Goal: Consume media (video, audio)

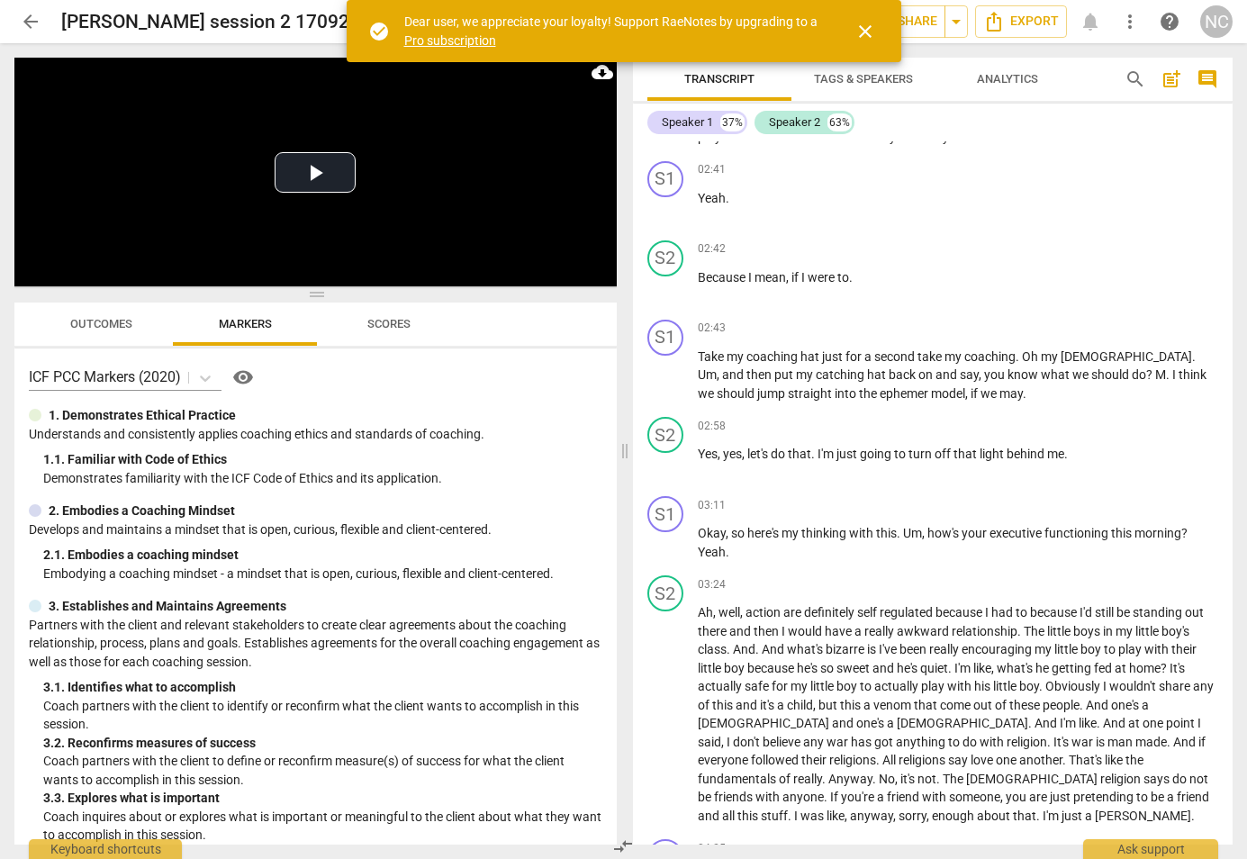
scroll to position [945, 0]
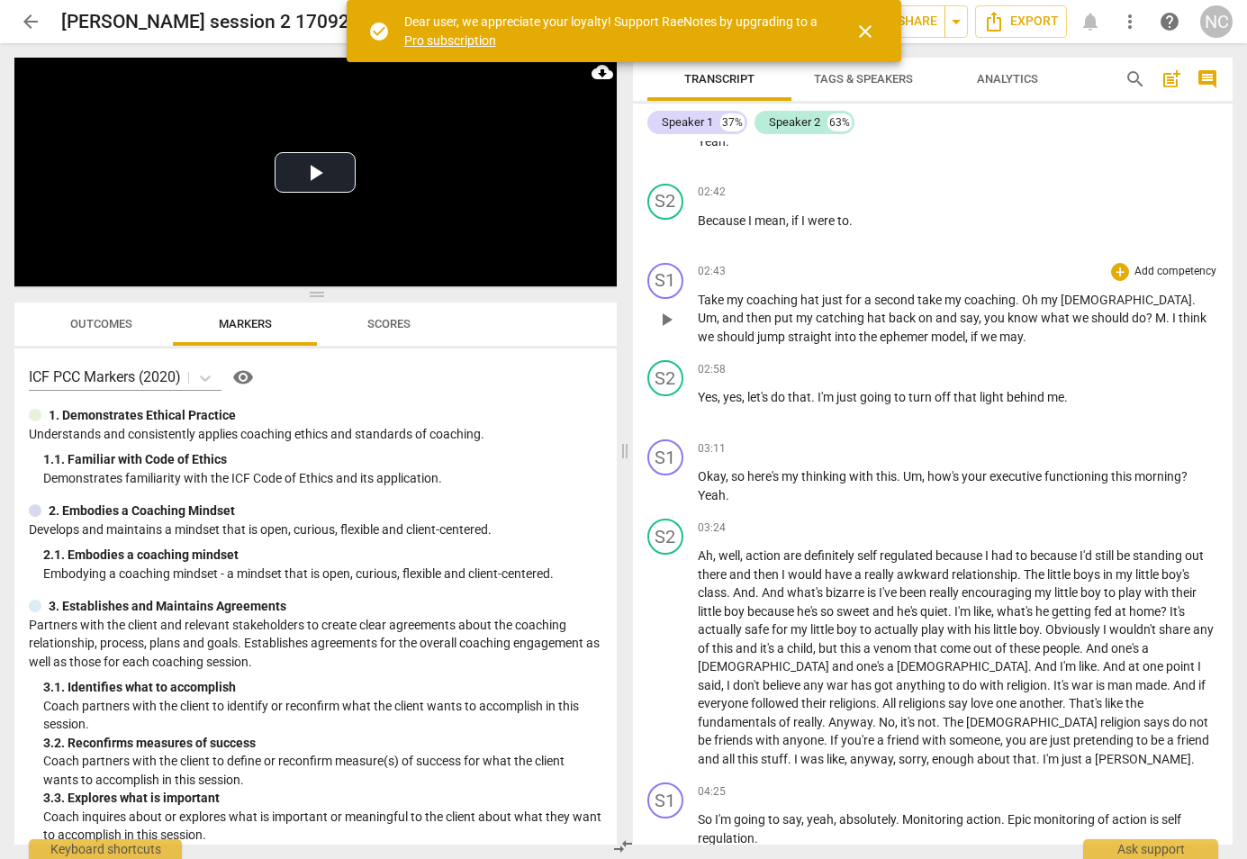
click at [880, 330] on span "ephemer" at bounding box center [905, 337] width 51 height 14
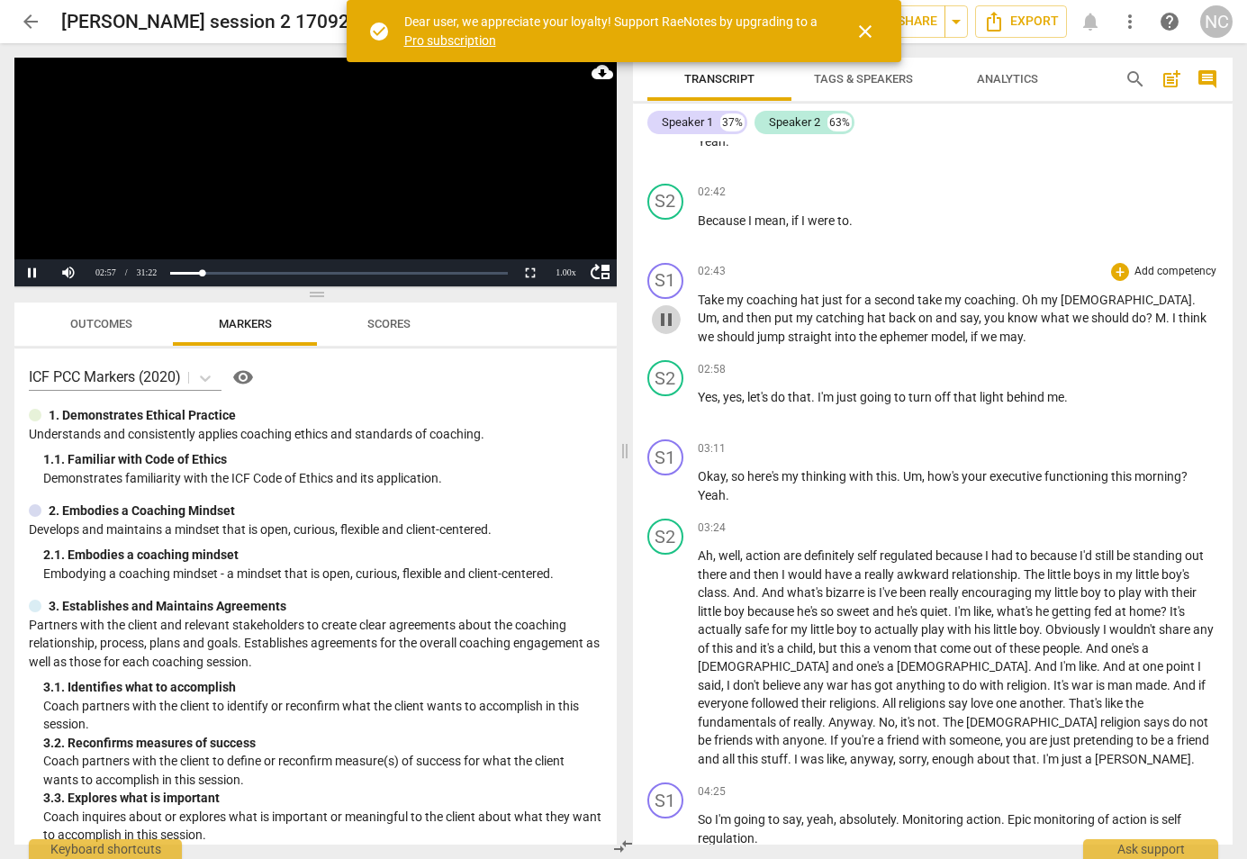
click at [669, 310] on span "pause" at bounding box center [667, 320] width 22 height 22
click at [880, 330] on span "ephemer" at bounding box center [905, 337] width 51 height 14
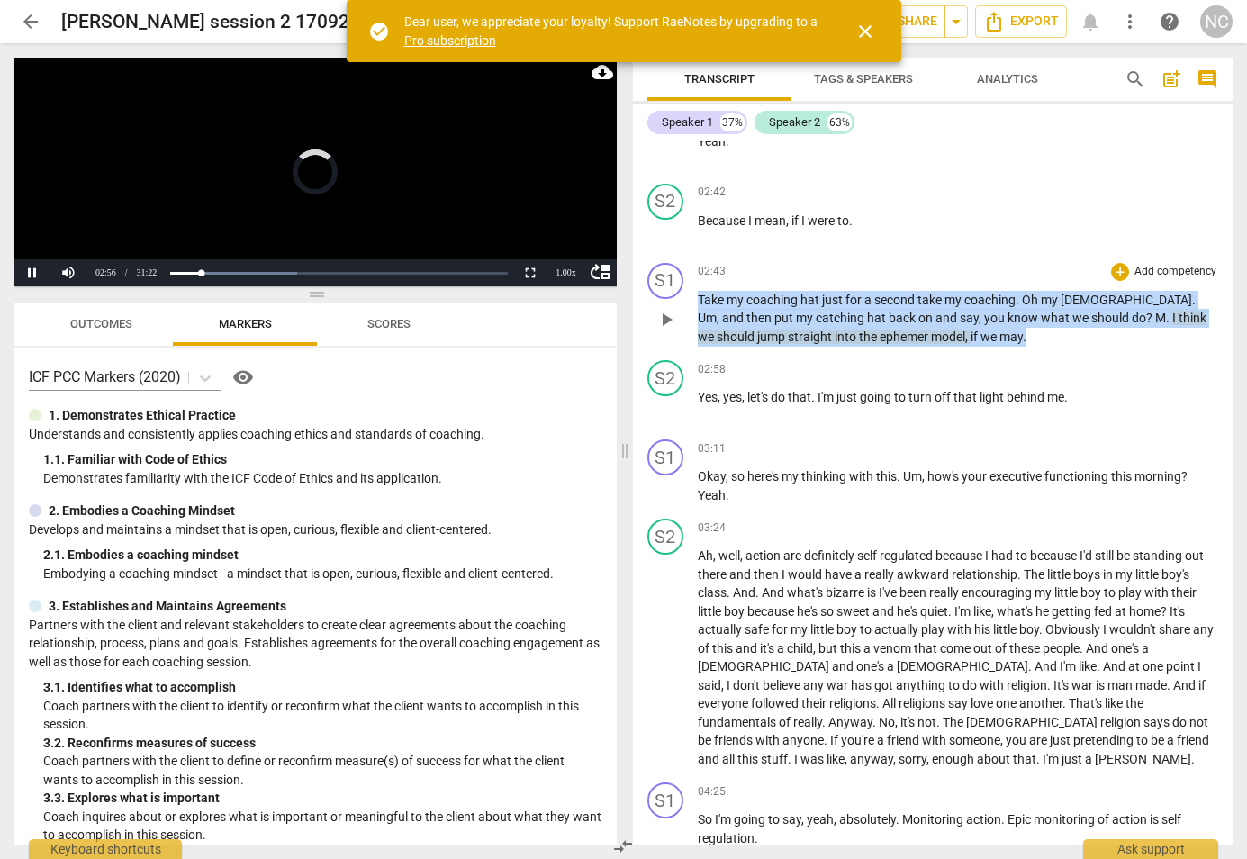
click at [880, 330] on span "ephemer" at bounding box center [905, 337] width 51 height 14
click at [668, 309] on span "pause" at bounding box center [667, 320] width 22 height 22
click at [880, 330] on span "ephemer" at bounding box center [905, 337] width 51 height 14
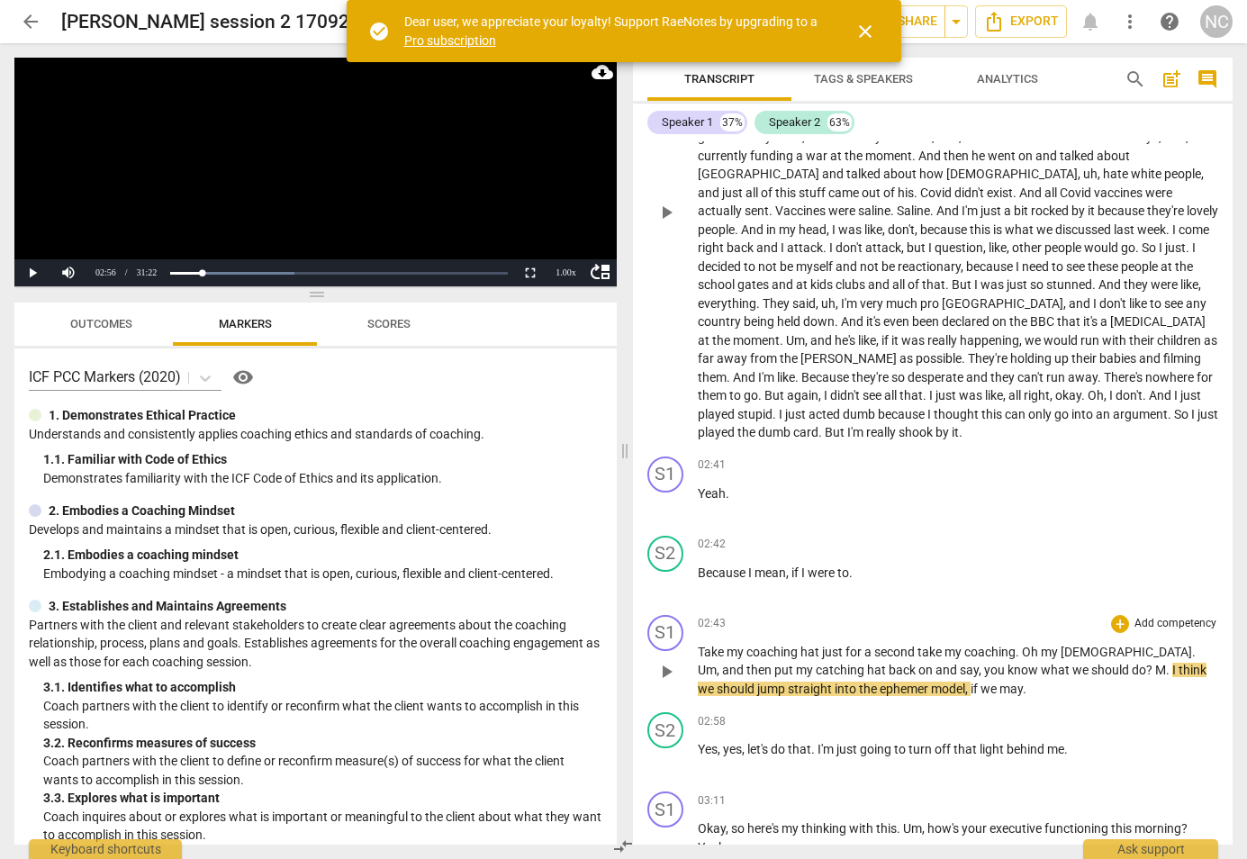
scroll to position [935, 0]
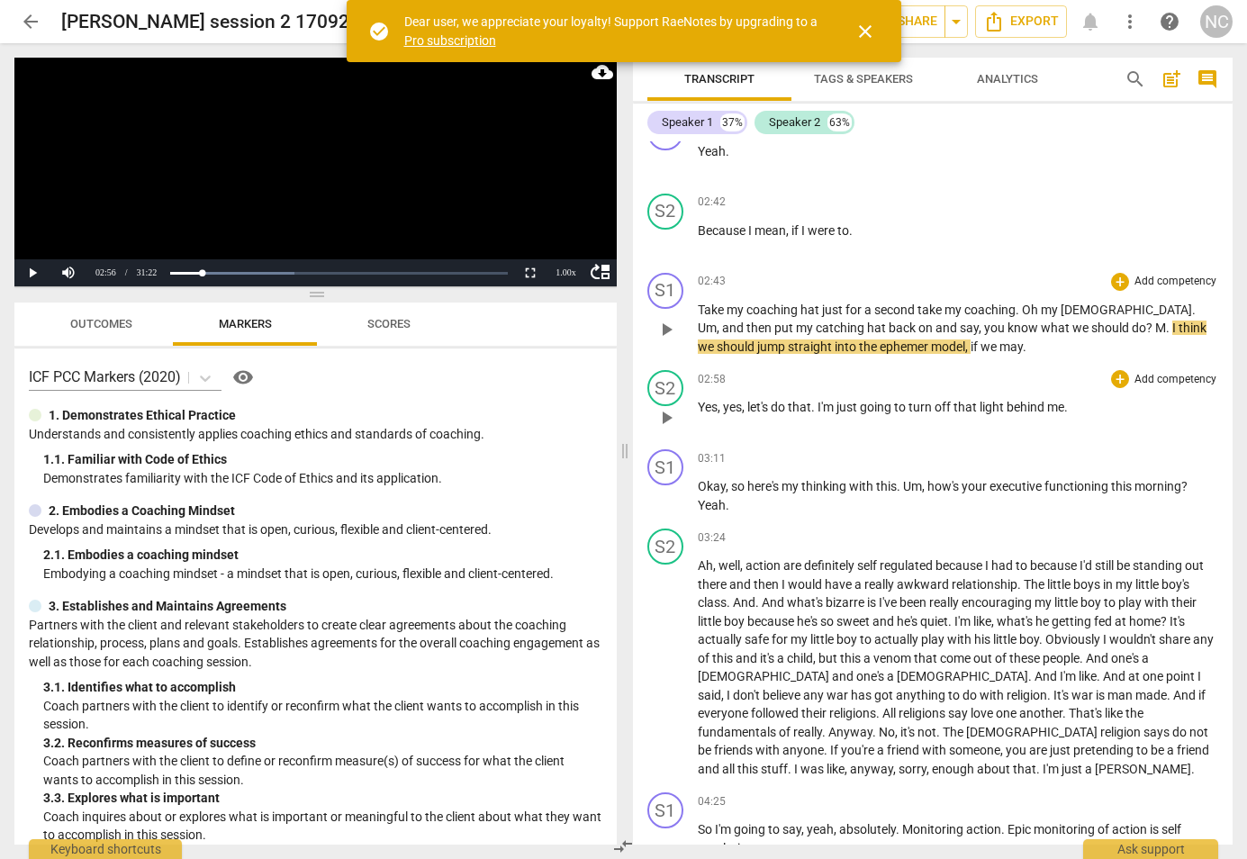
click at [901, 363] on div "S2 play_arrow pause 02:58 + Add competency keyboard_arrow_right Yes , yes , let…" at bounding box center [933, 402] width 601 height 79
click at [880, 339] on span "ephemer" at bounding box center [905, 346] width 51 height 14
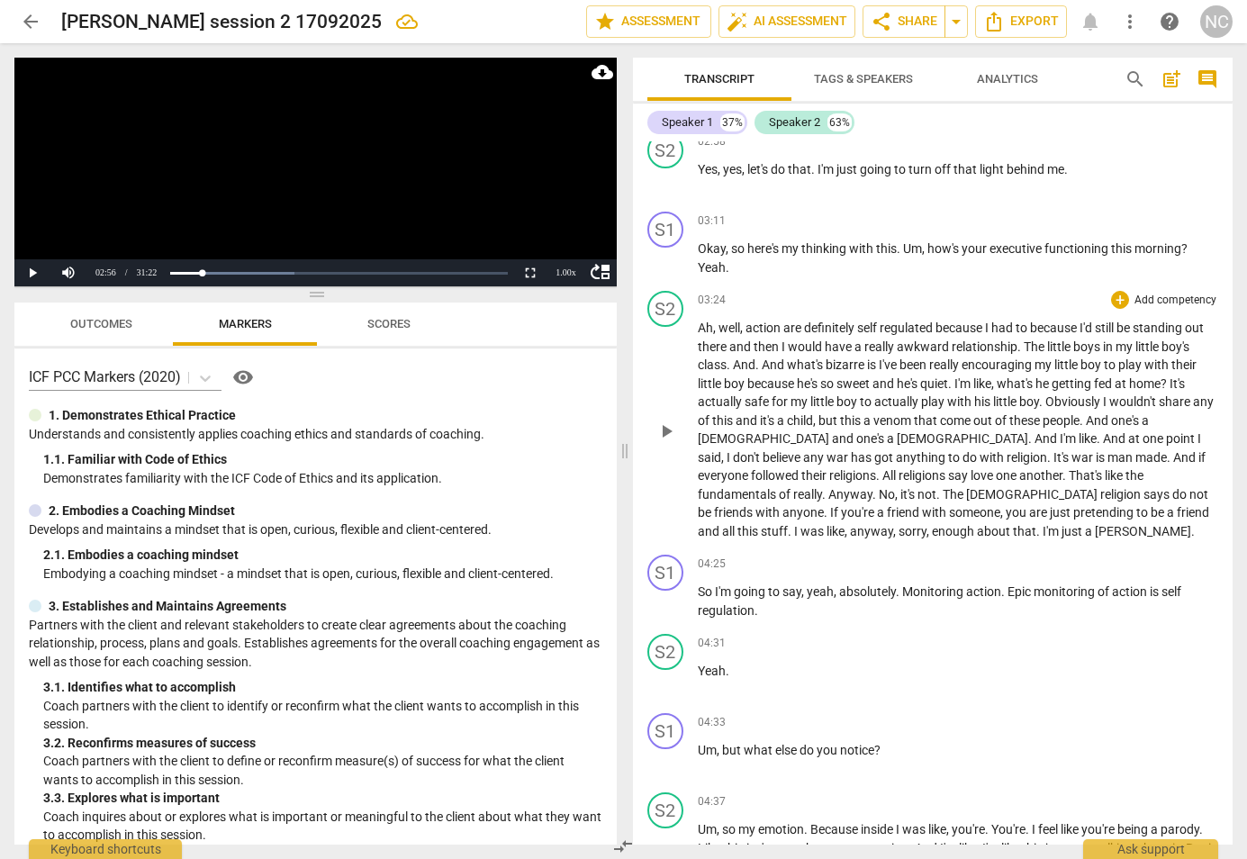
scroll to position [1177, 0]
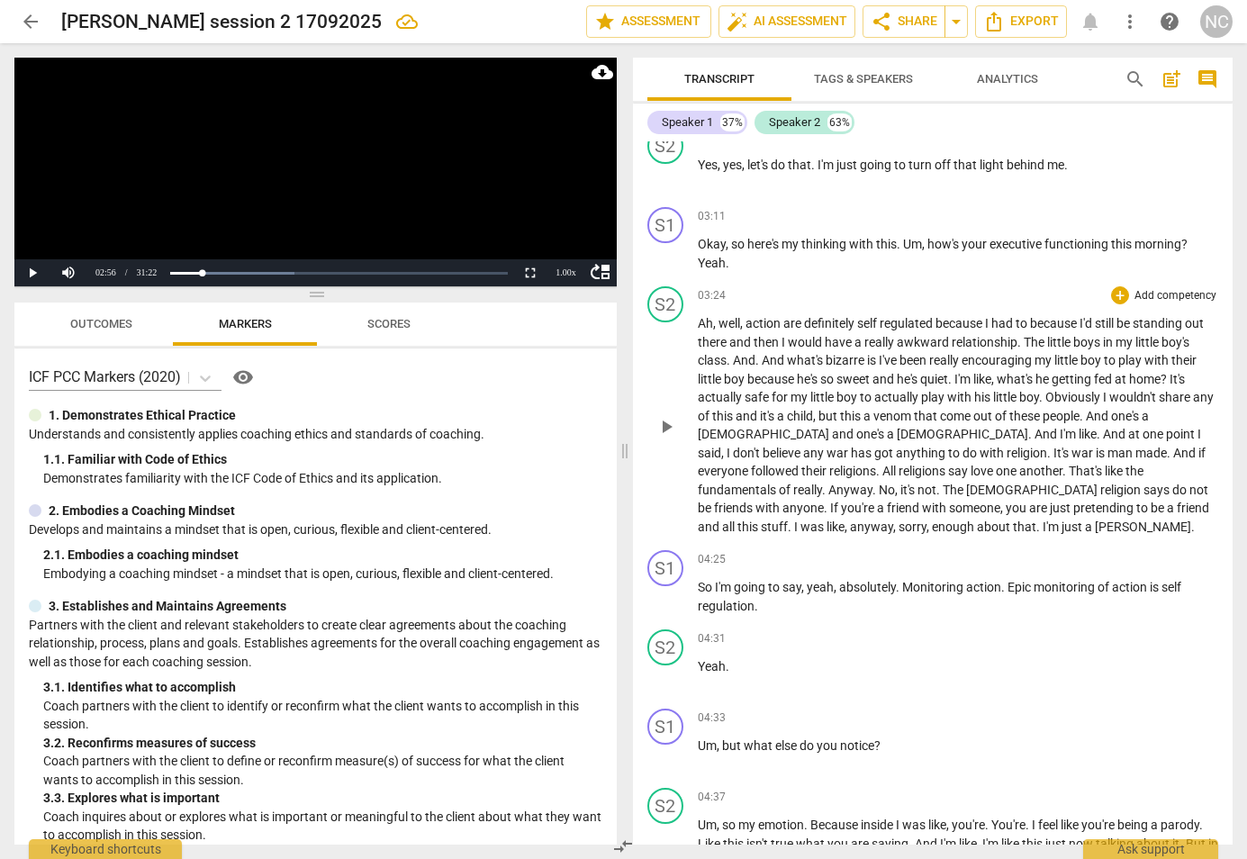
click at [1073, 501] on span "pretending" at bounding box center [1104, 508] width 63 height 14
click at [726, 317] on span "well" at bounding box center [730, 324] width 22 height 14
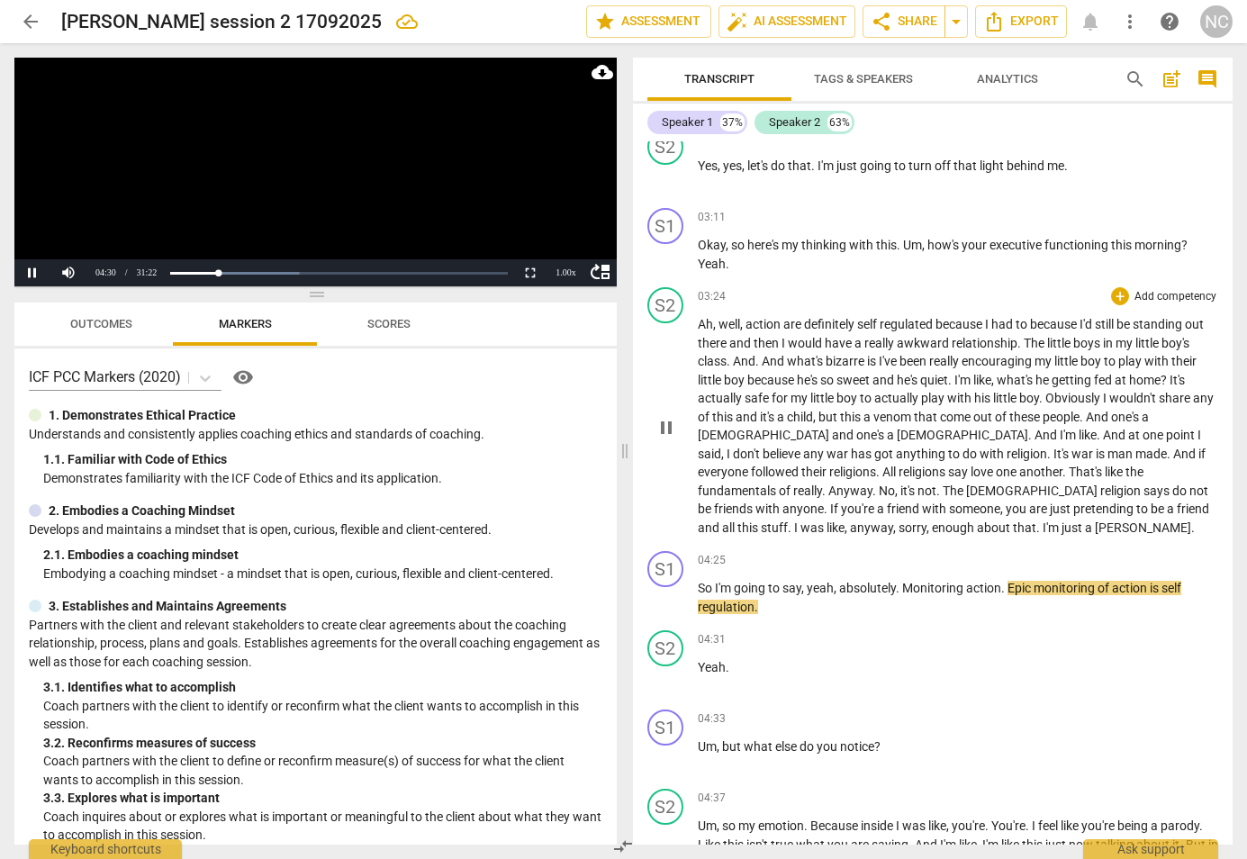
click at [730, 317] on span "well" at bounding box center [730, 324] width 22 height 14
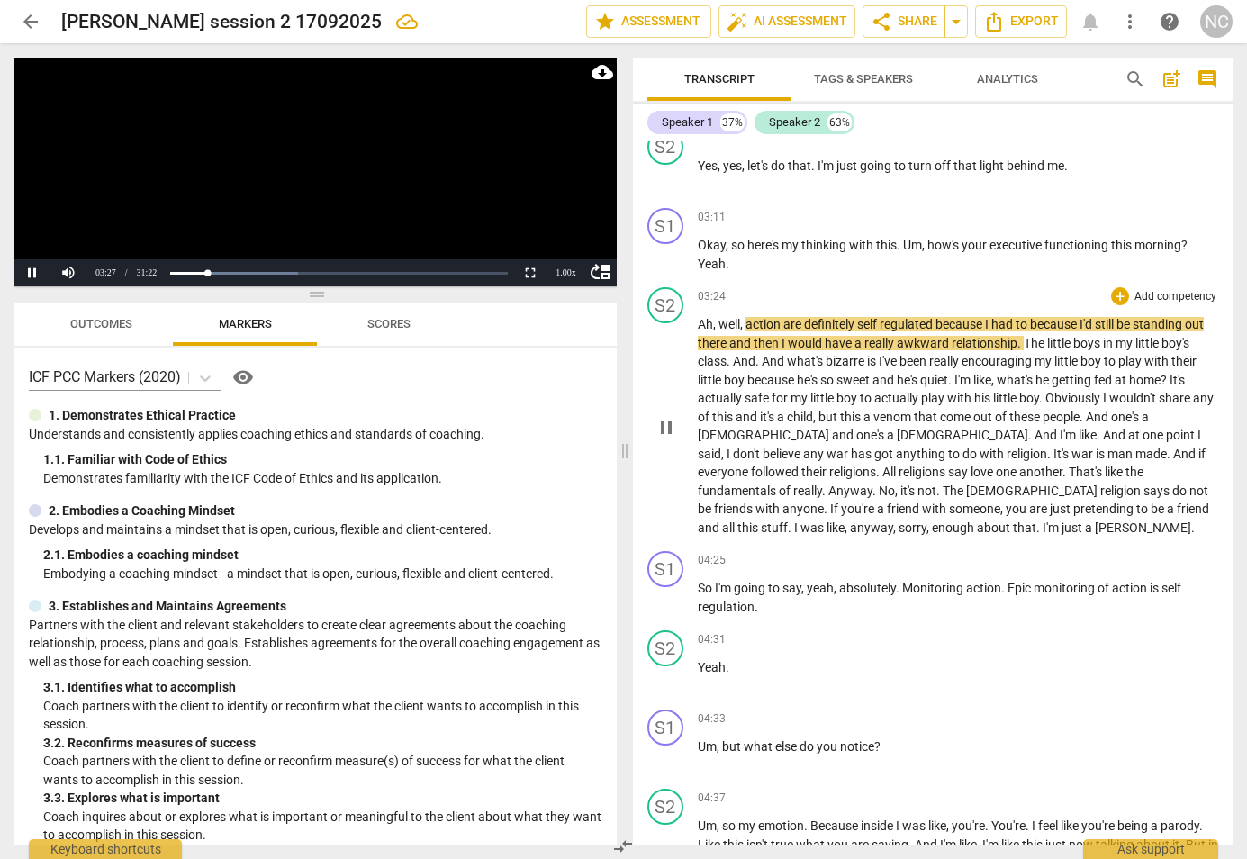
click at [707, 317] on span "Ah" at bounding box center [705, 324] width 15 height 14
click at [704, 317] on span "Ah" at bounding box center [705, 324] width 15 height 14
click at [702, 317] on span "Ah" at bounding box center [705, 324] width 15 height 14
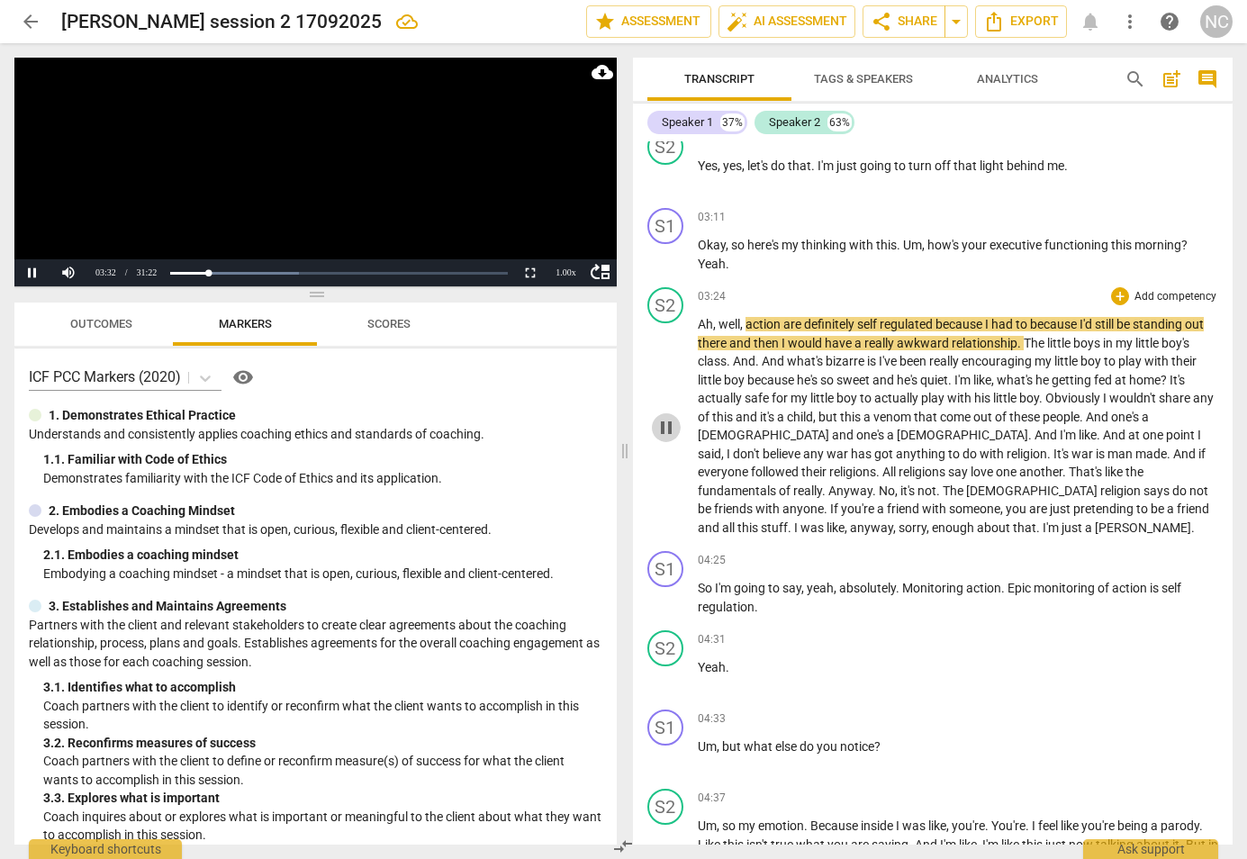
click at [664, 417] on span "pause" at bounding box center [667, 428] width 22 height 22
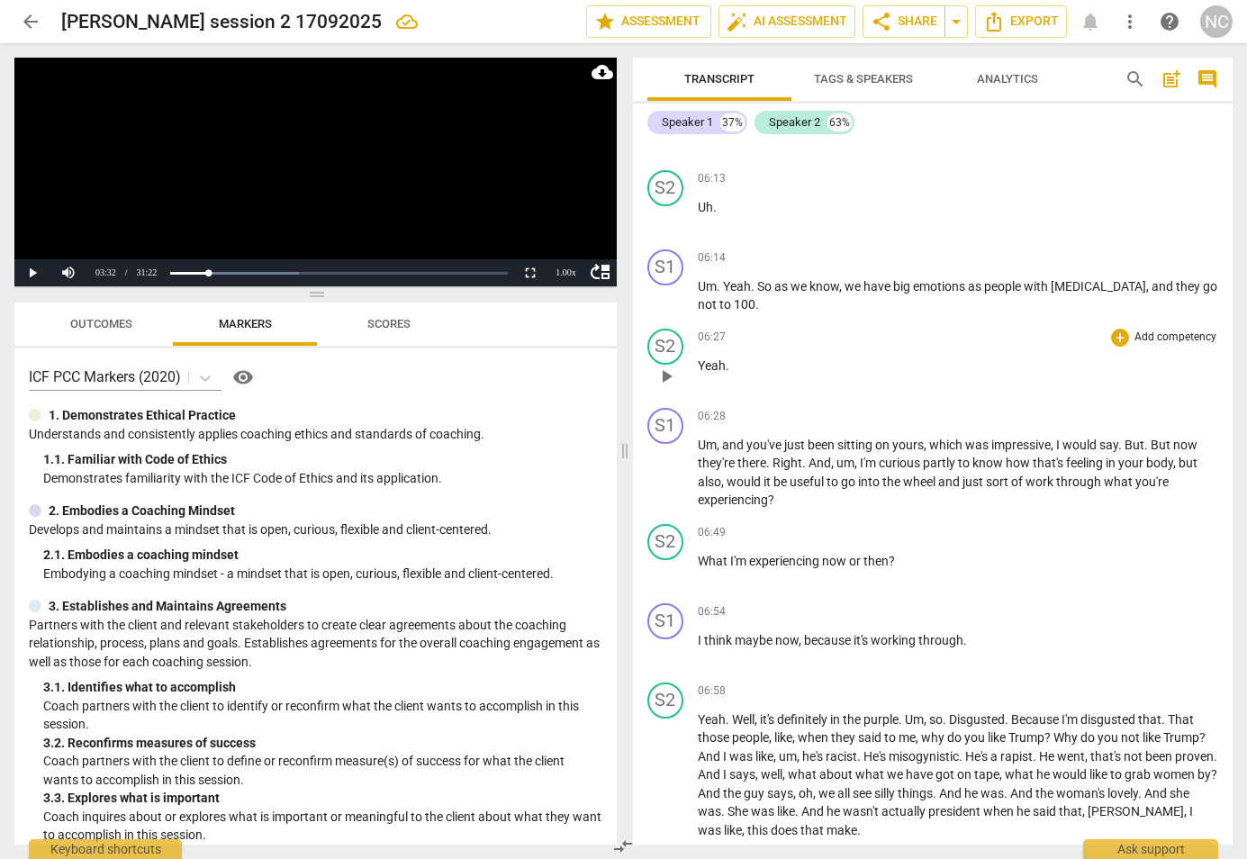
scroll to position [2692, 0]
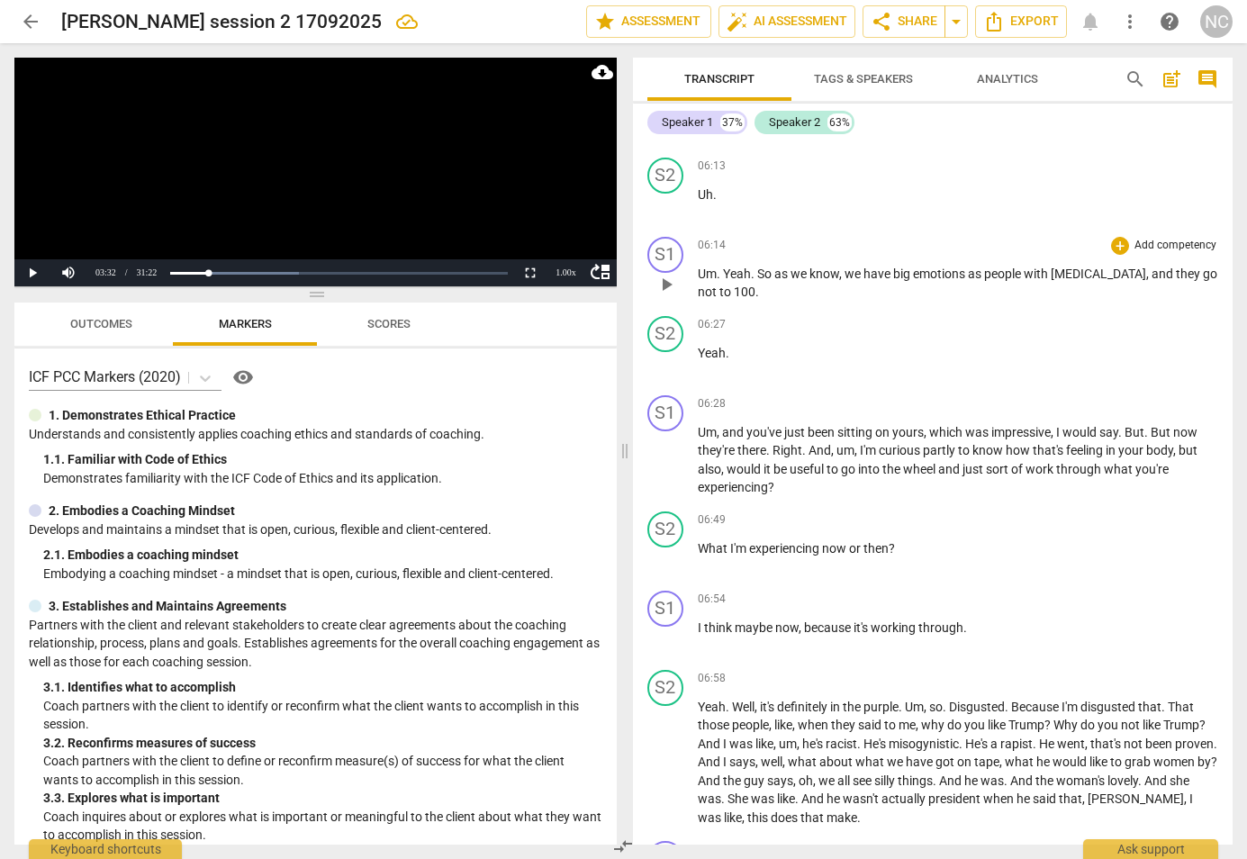
click at [719, 285] on span "not" at bounding box center [709, 292] width 22 height 14
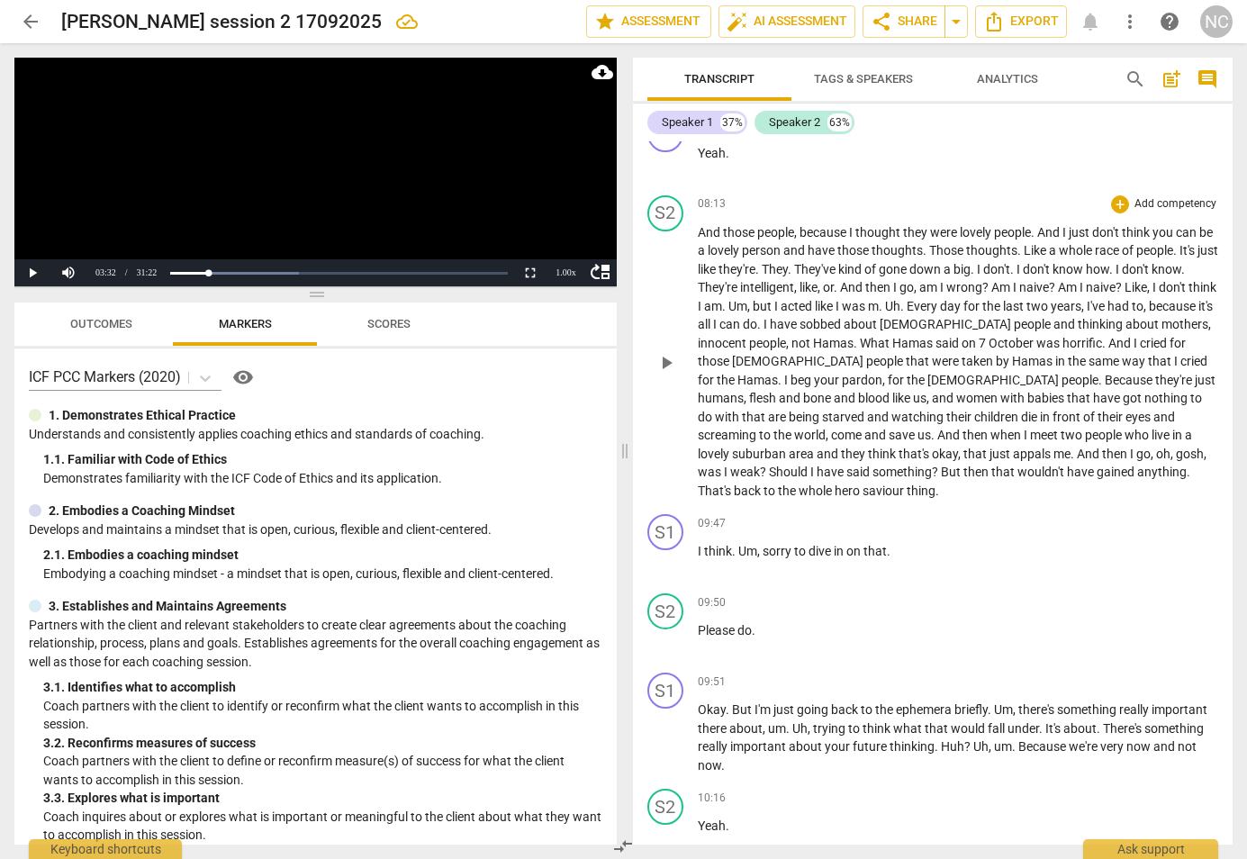
scroll to position [3632, 0]
click at [950, 701] on span "ephemera" at bounding box center [925, 708] width 59 height 14
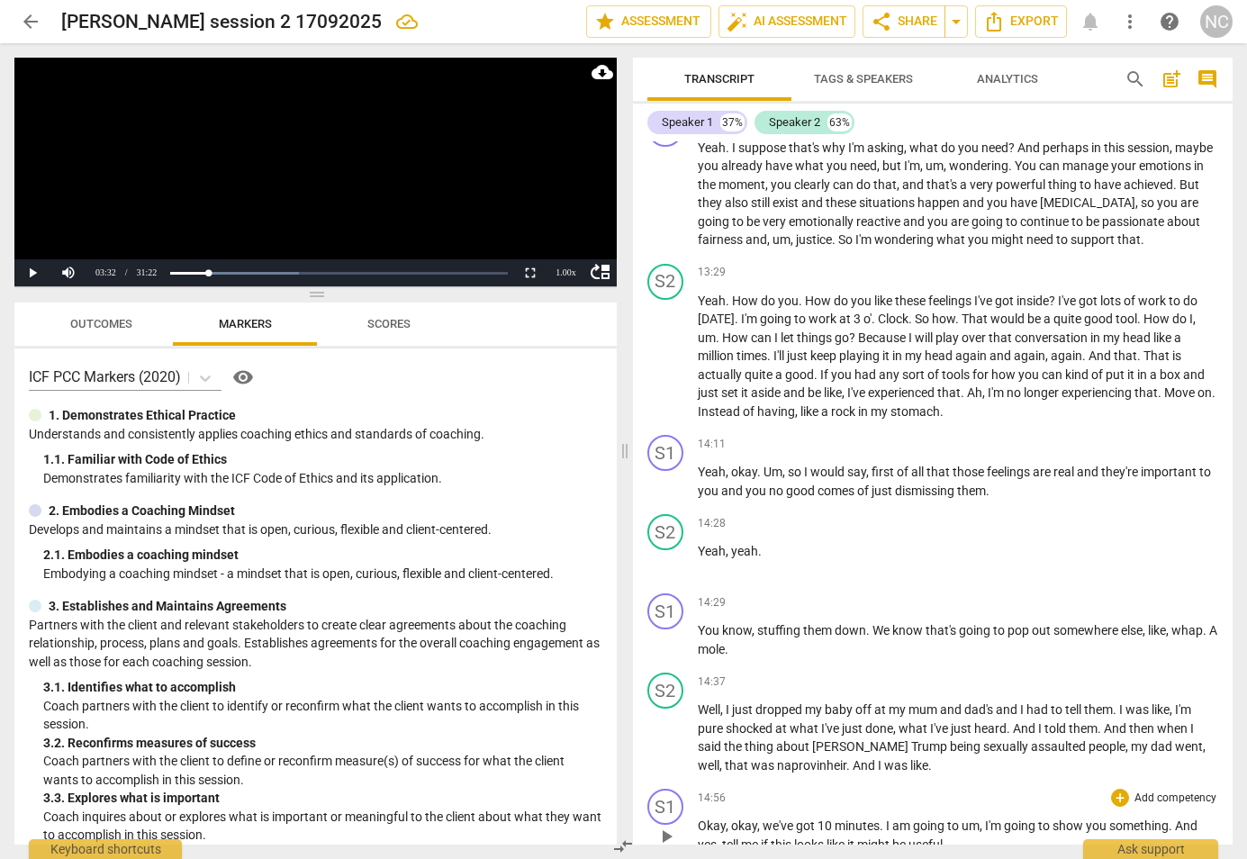
scroll to position [5356, 0]
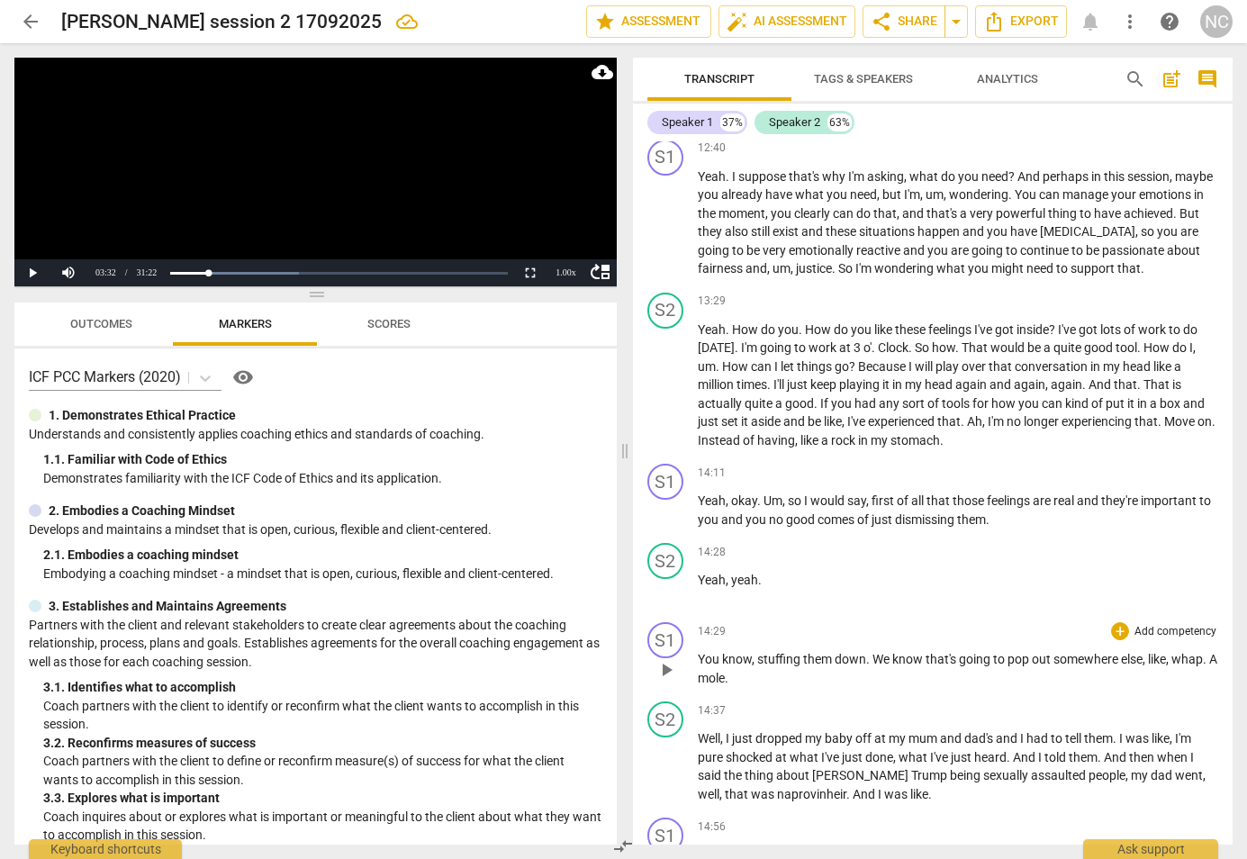
click at [1209, 652] on span "A" at bounding box center [1213, 659] width 8 height 14
click at [929, 759] on p "Well , I just dropped my baby off at my mum and dad's and I had to tell them . …" at bounding box center [958, 766] width 521 height 74
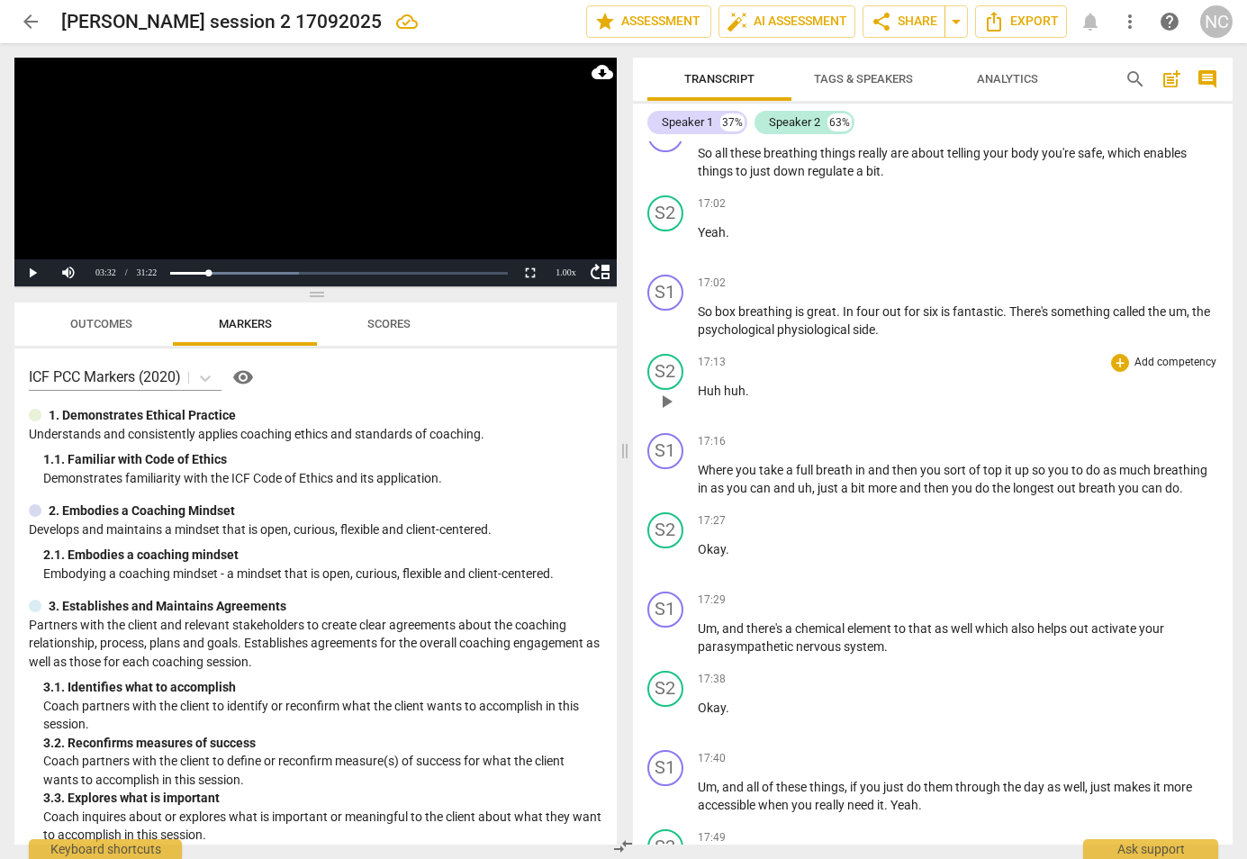
scroll to position [6782, 0]
drag, startPoint x: 898, startPoint y: 306, endPoint x: 898, endPoint y: 320, distance: 13.5
click at [875, 324] on span "side" at bounding box center [864, 331] width 23 height 14
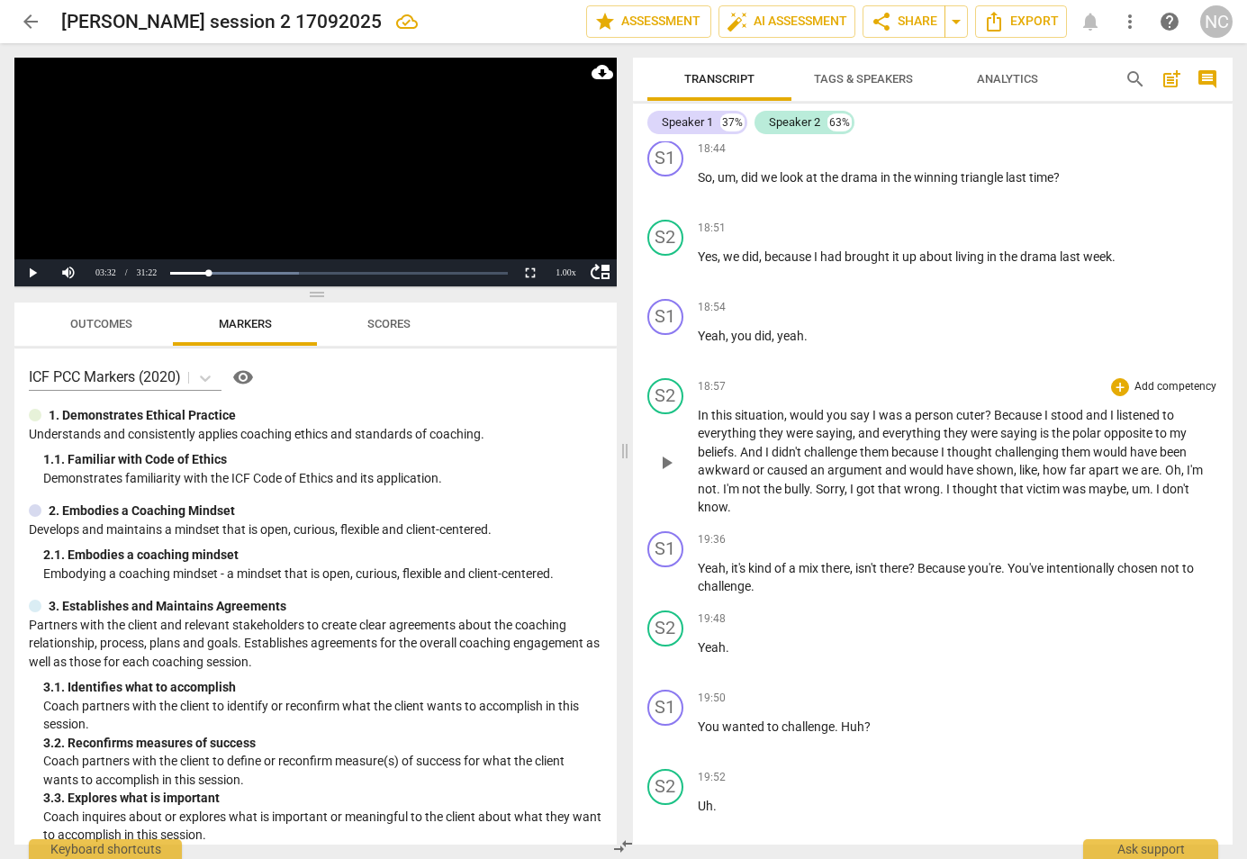
scroll to position [7944, 0]
click at [956, 407] on span "cuter" at bounding box center [970, 414] width 29 height 14
click at [949, 407] on span "cuter" at bounding box center [960, 414] width 29 height 14
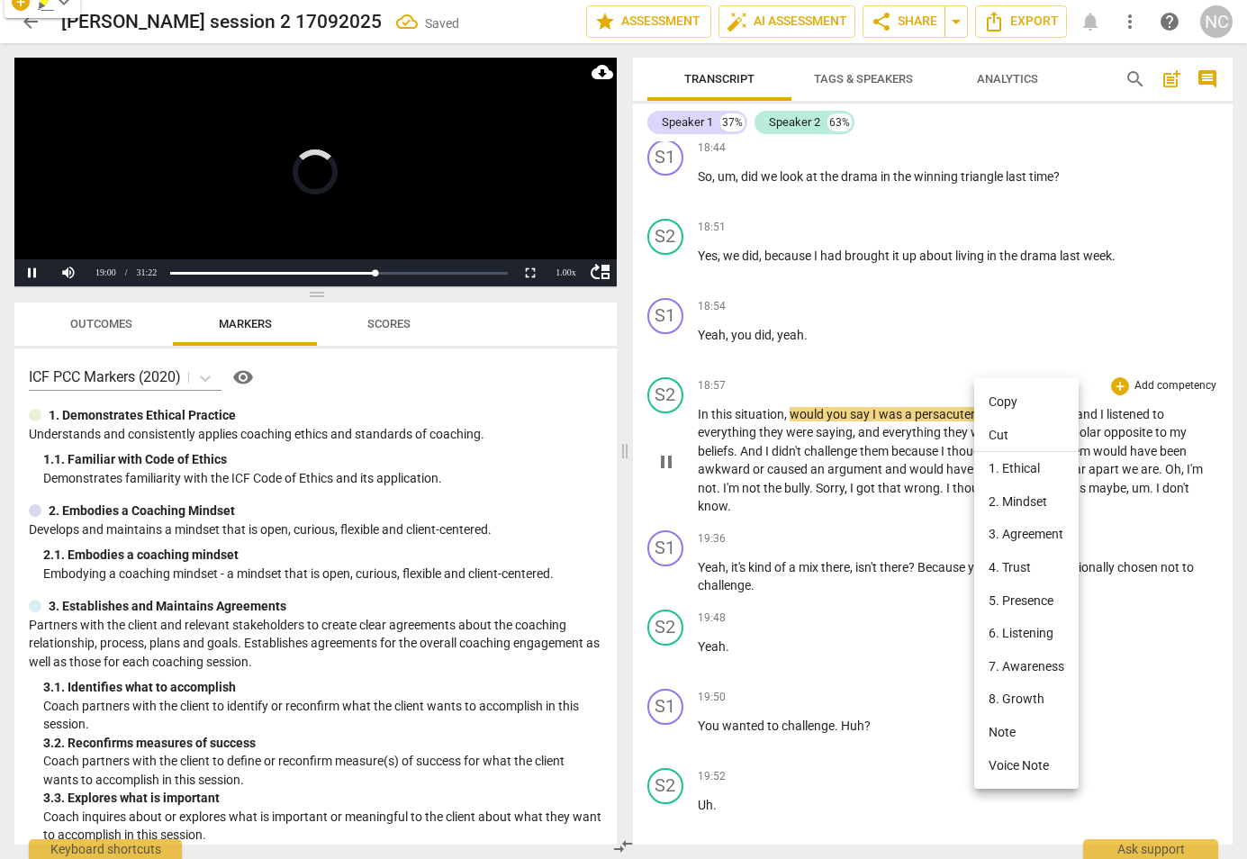
click at [949, 367] on div at bounding box center [623, 429] width 1247 height 859
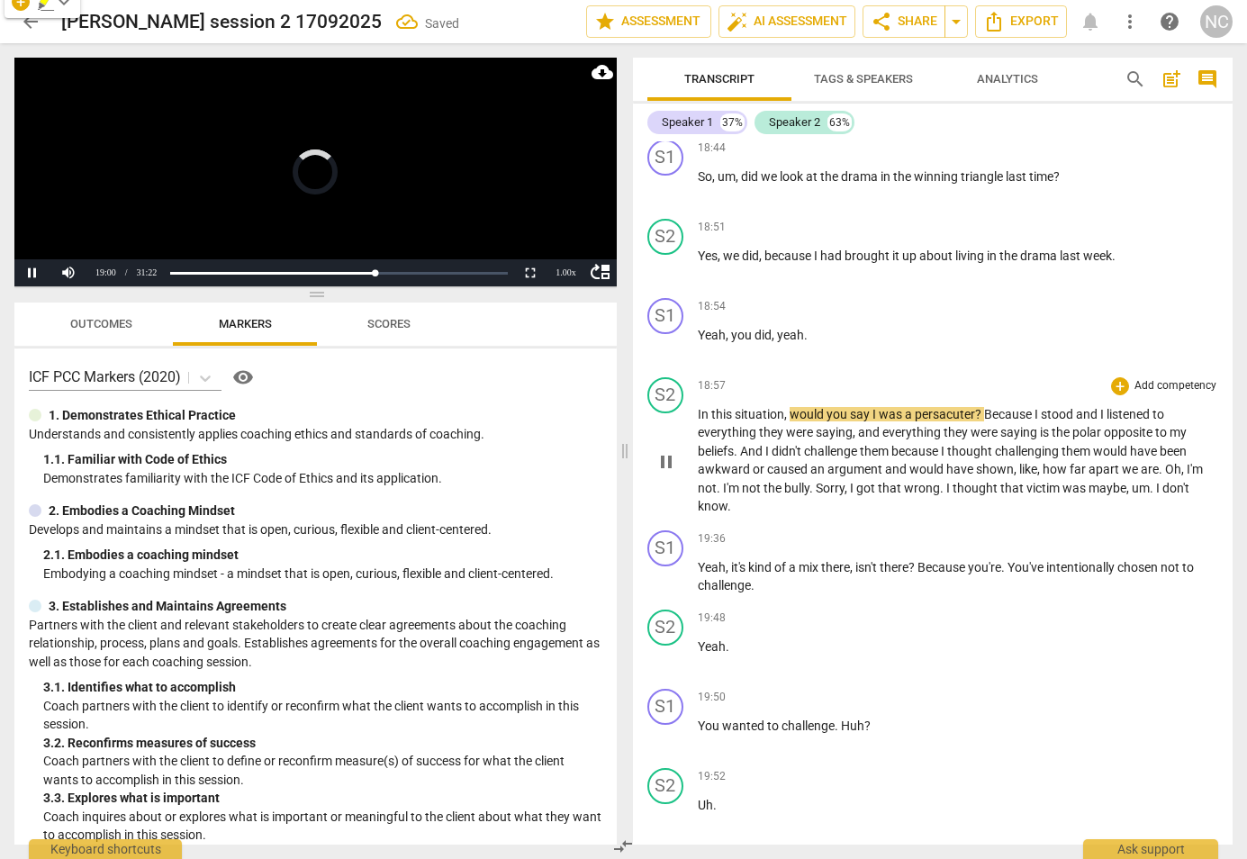
click at [674, 451] on span "pause" at bounding box center [667, 462] width 22 height 22
click at [955, 407] on span "persacuter" at bounding box center [945, 414] width 60 height 14
click at [928, 407] on span "persacuter" at bounding box center [945, 414] width 60 height 14
click at [917, 407] on span "persacuter" at bounding box center [945, 414] width 60 height 14
click at [972, 434] on p "In this situation , would you say I was a persacuter ? Because I stood and I li…" at bounding box center [958, 460] width 521 height 111
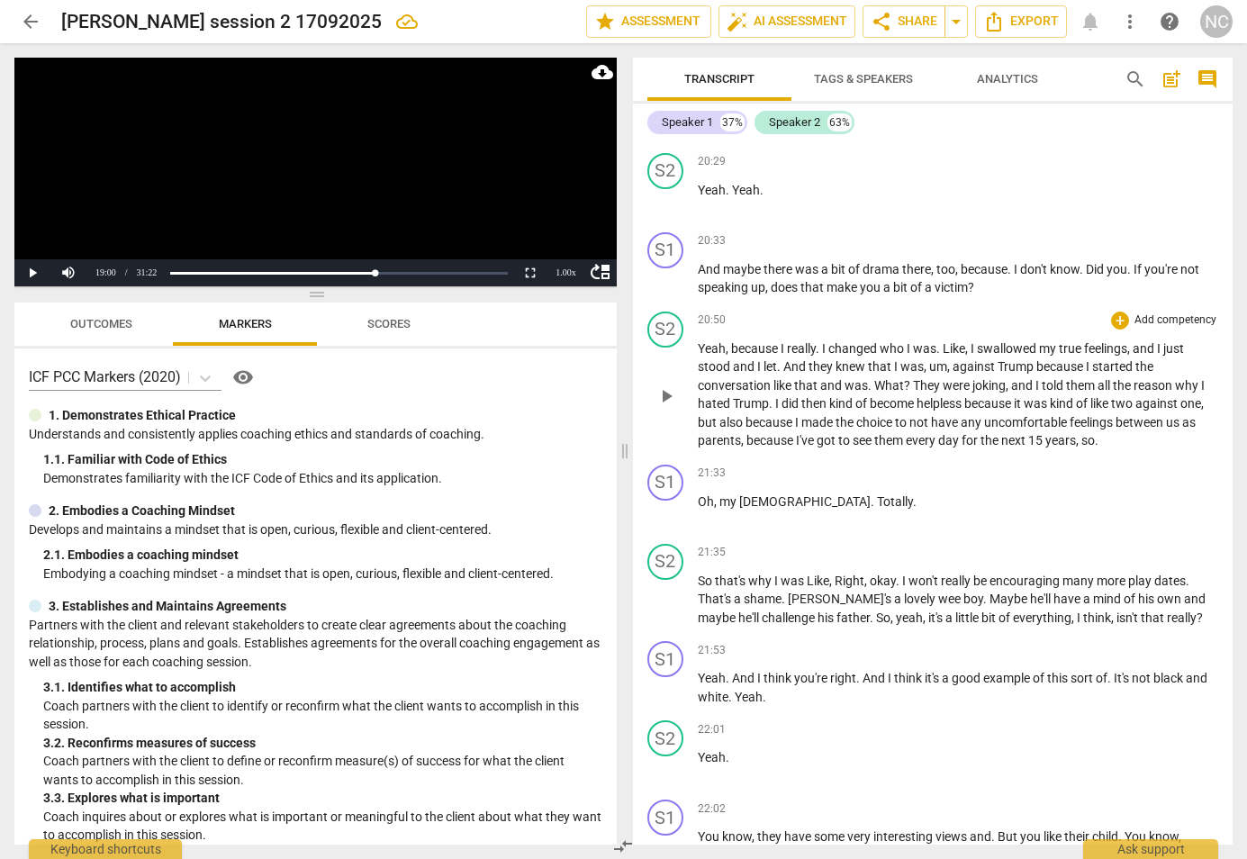
scroll to position [9193, 0]
